Goal: Find specific page/section: Find specific page/section

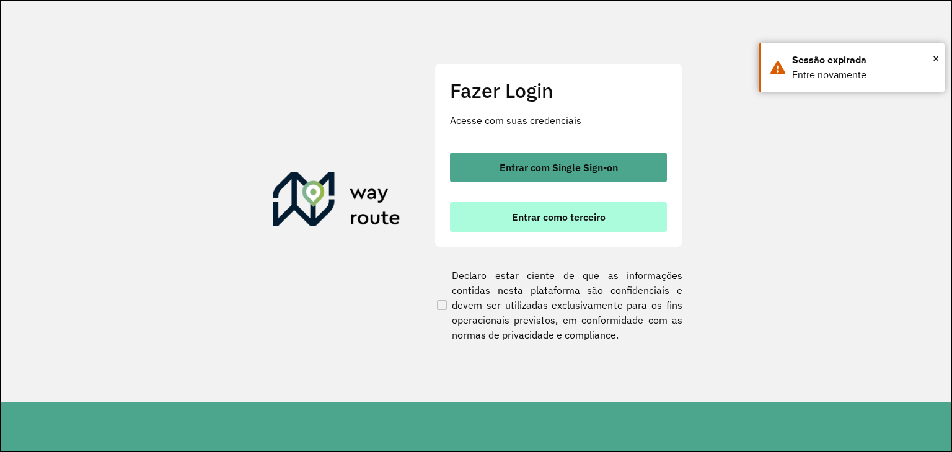
click at [513, 221] on span "Entrar como terceiro" at bounding box center [559, 217] width 94 height 10
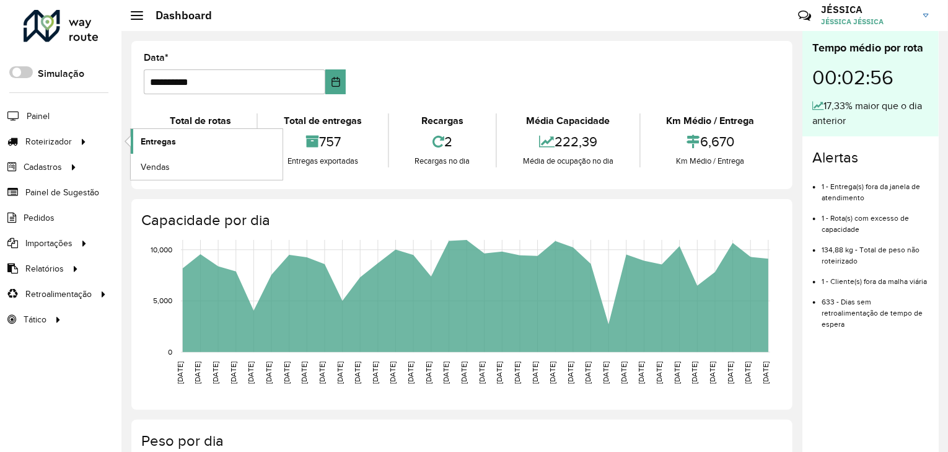
click at [158, 138] on span "Entregas" at bounding box center [158, 141] width 35 height 13
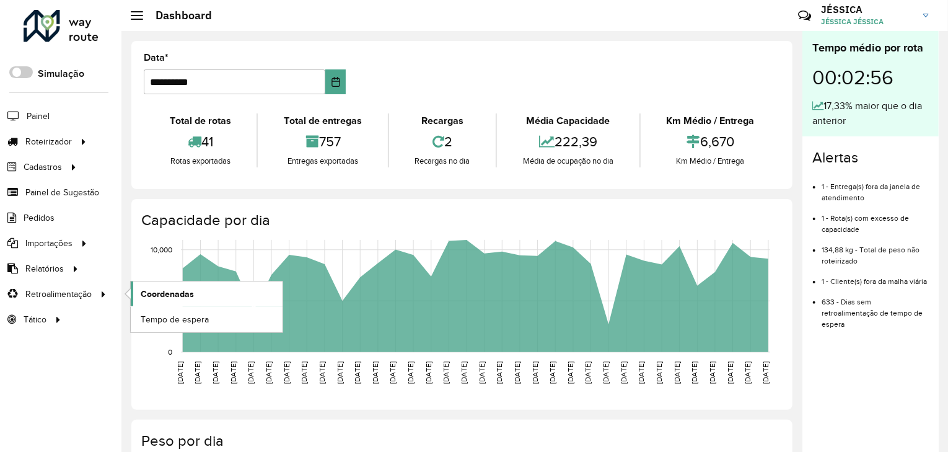
click at [144, 292] on span "Coordenadas" at bounding box center [167, 294] width 53 height 13
